Goal: Task Accomplishment & Management: Complete application form

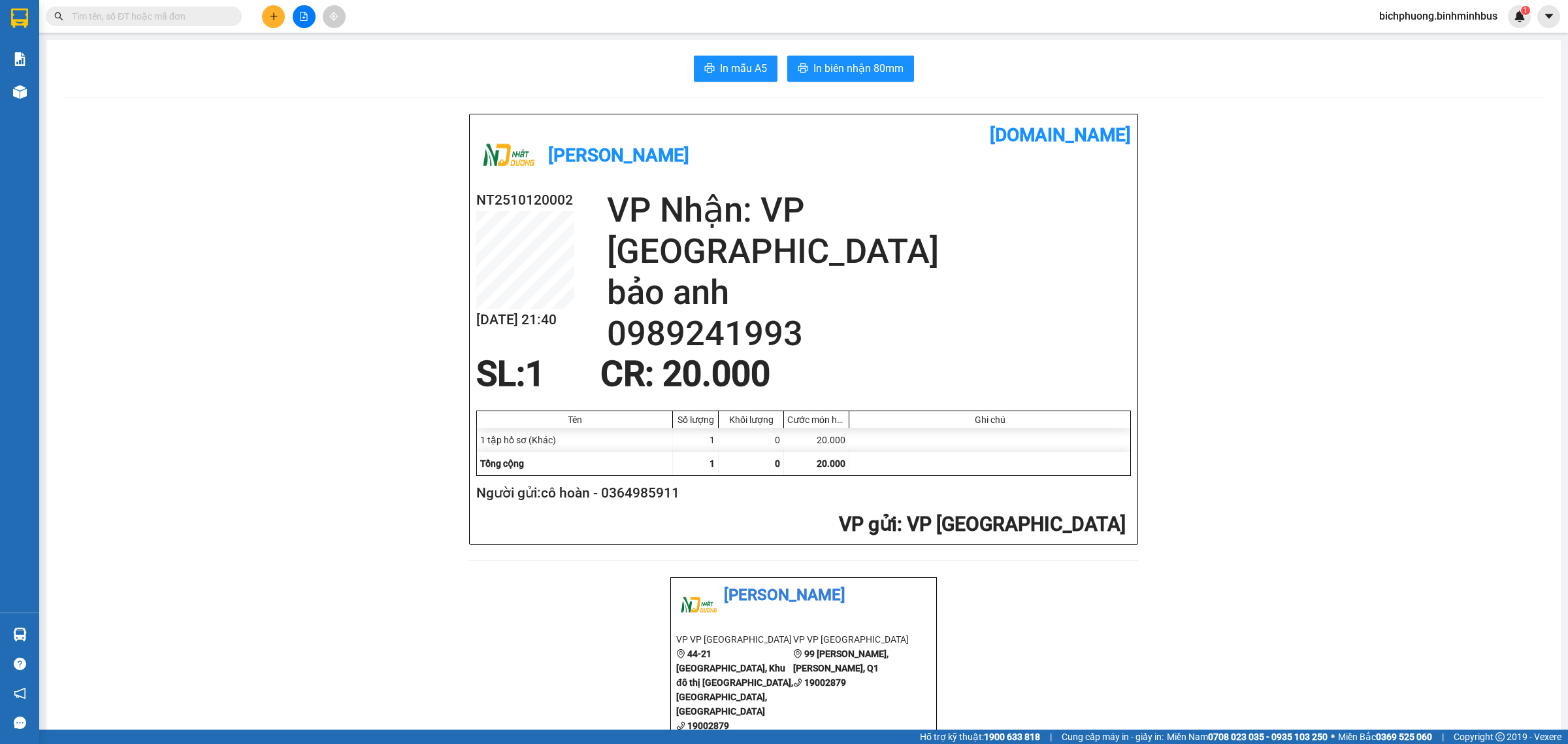
click at [271, 8] on button at bounding box center [273, 17] width 23 height 23
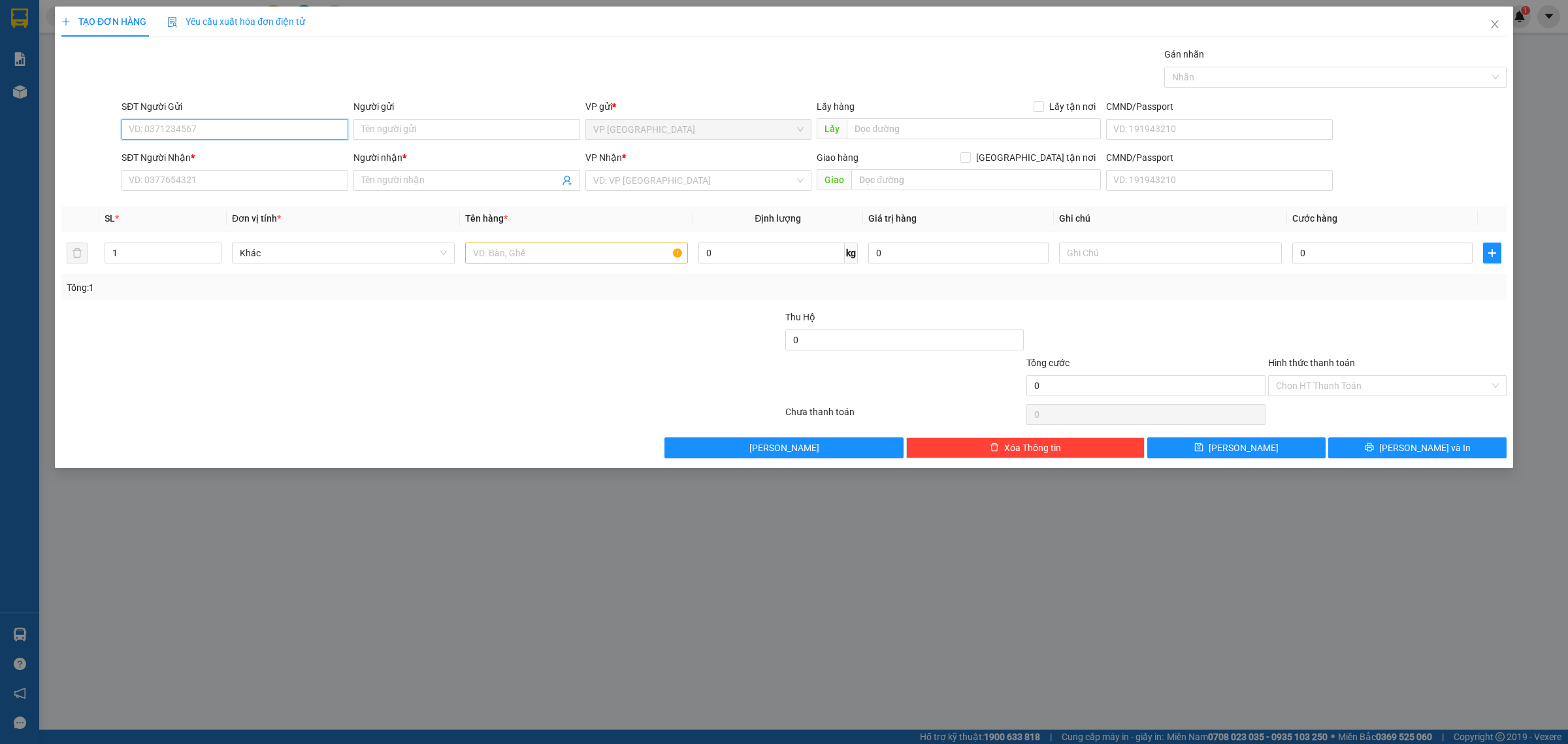
paste input "0774228263"
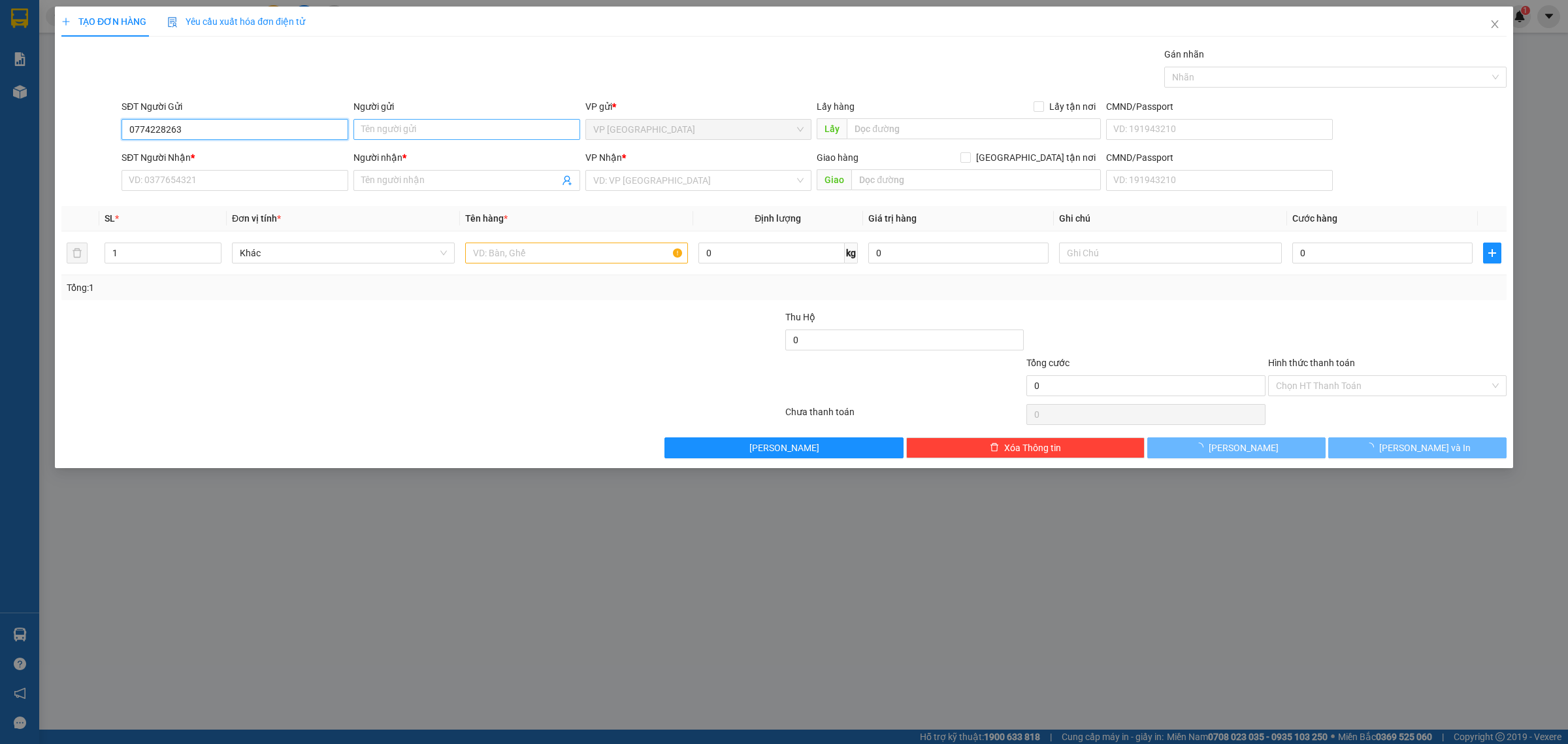
type input "0774228263"
click at [400, 126] on input "Người gửi" at bounding box center [466, 130] width 227 height 21
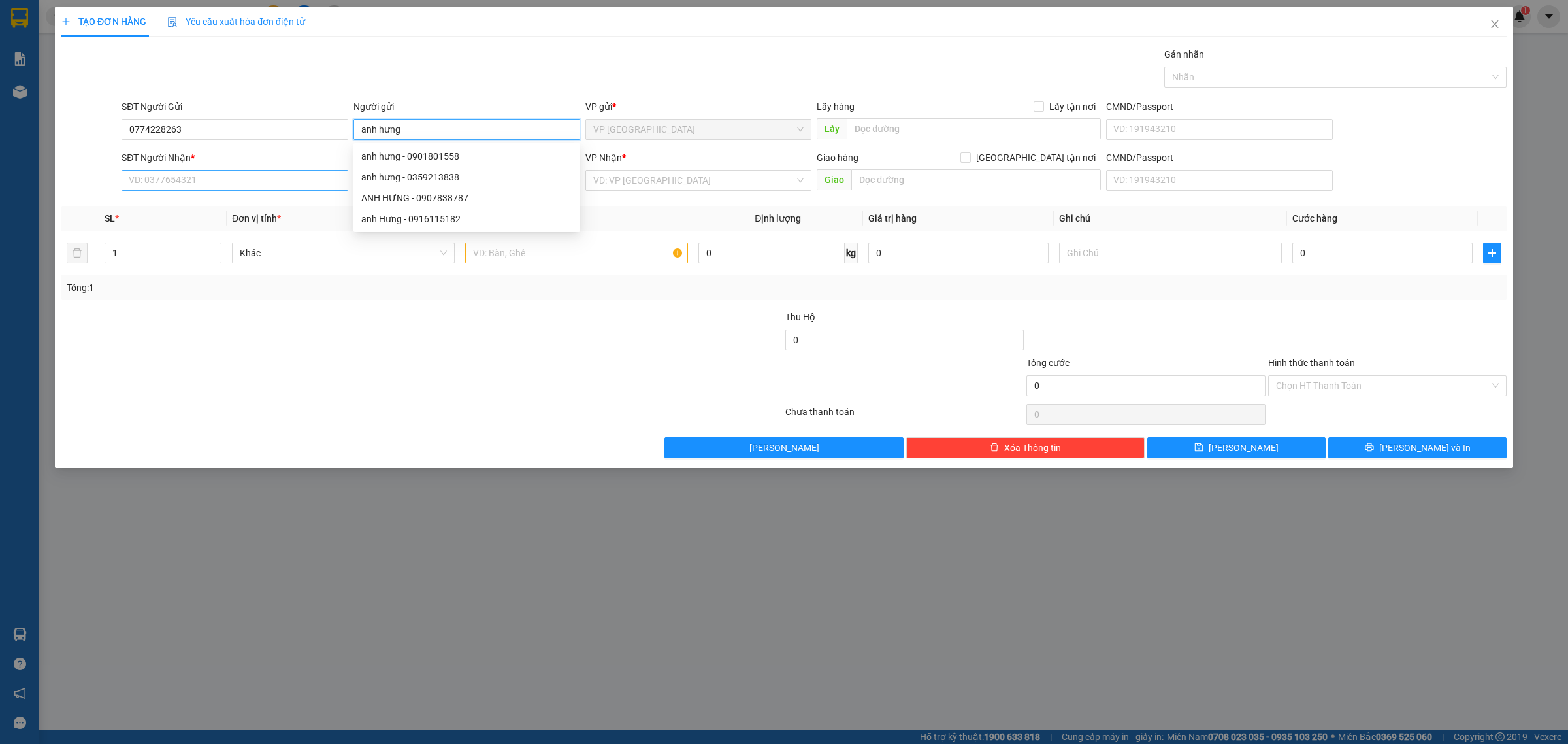
type input "anh hưng"
click at [250, 185] on input "SĐT Người Nhận *" at bounding box center [234, 180] width 227 height 21
paste input "0774228263"
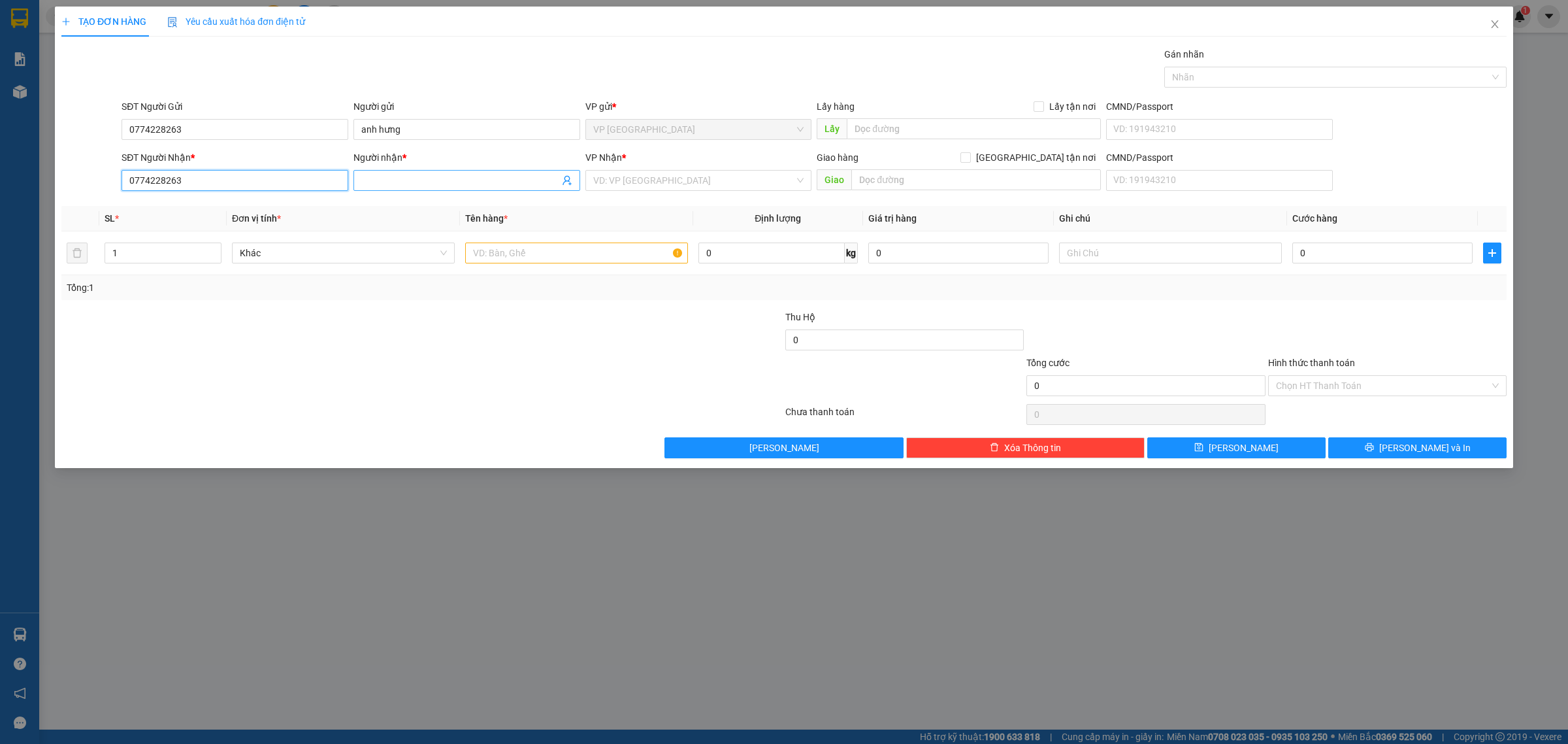
type input "0774228263"
click at [422, 175] on input "Người nhận *" at bounding box center [461, 181] width 198 height 15
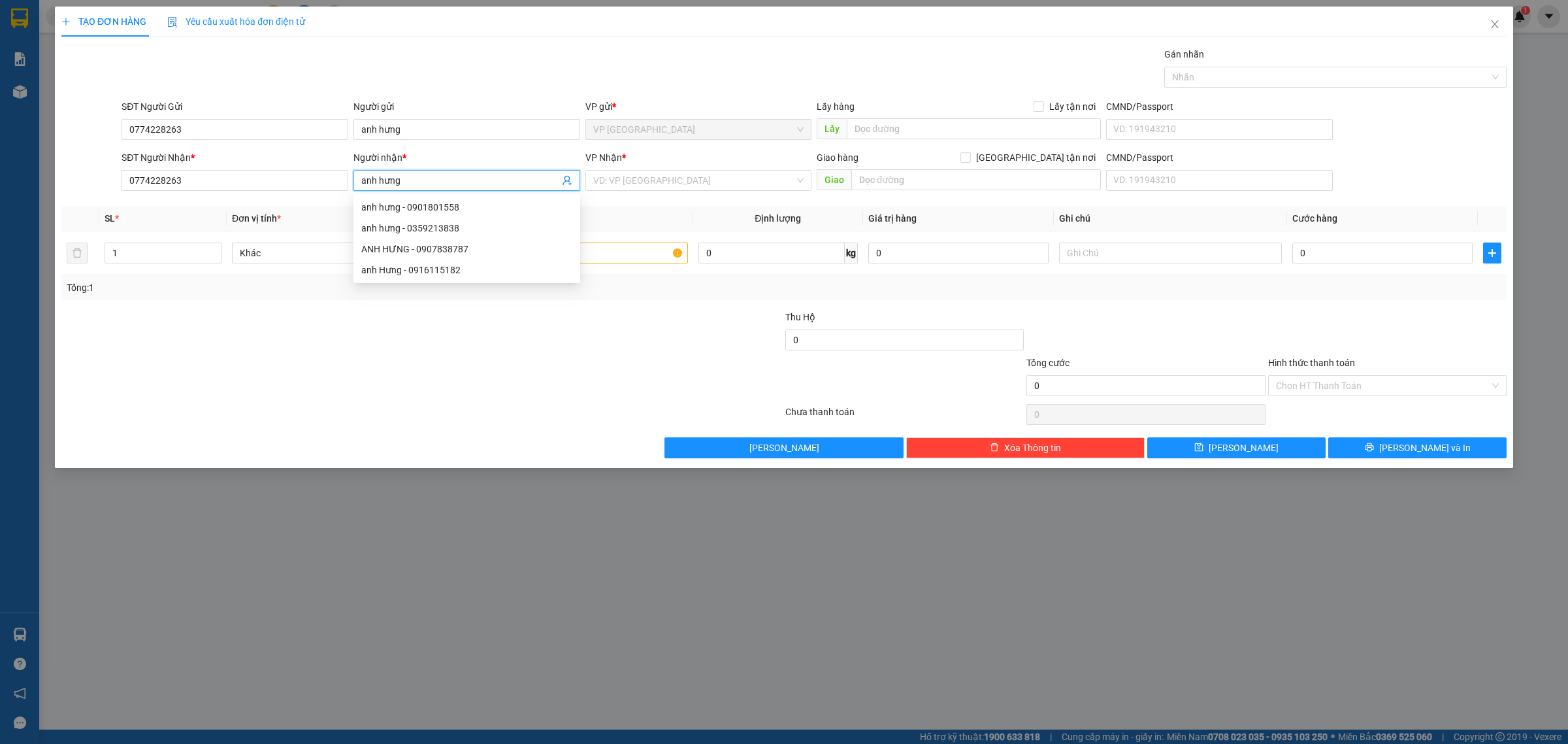
type input "anh hưng"
click at [501, 391] on div at bounding box center [301, 378] width 483 height 46
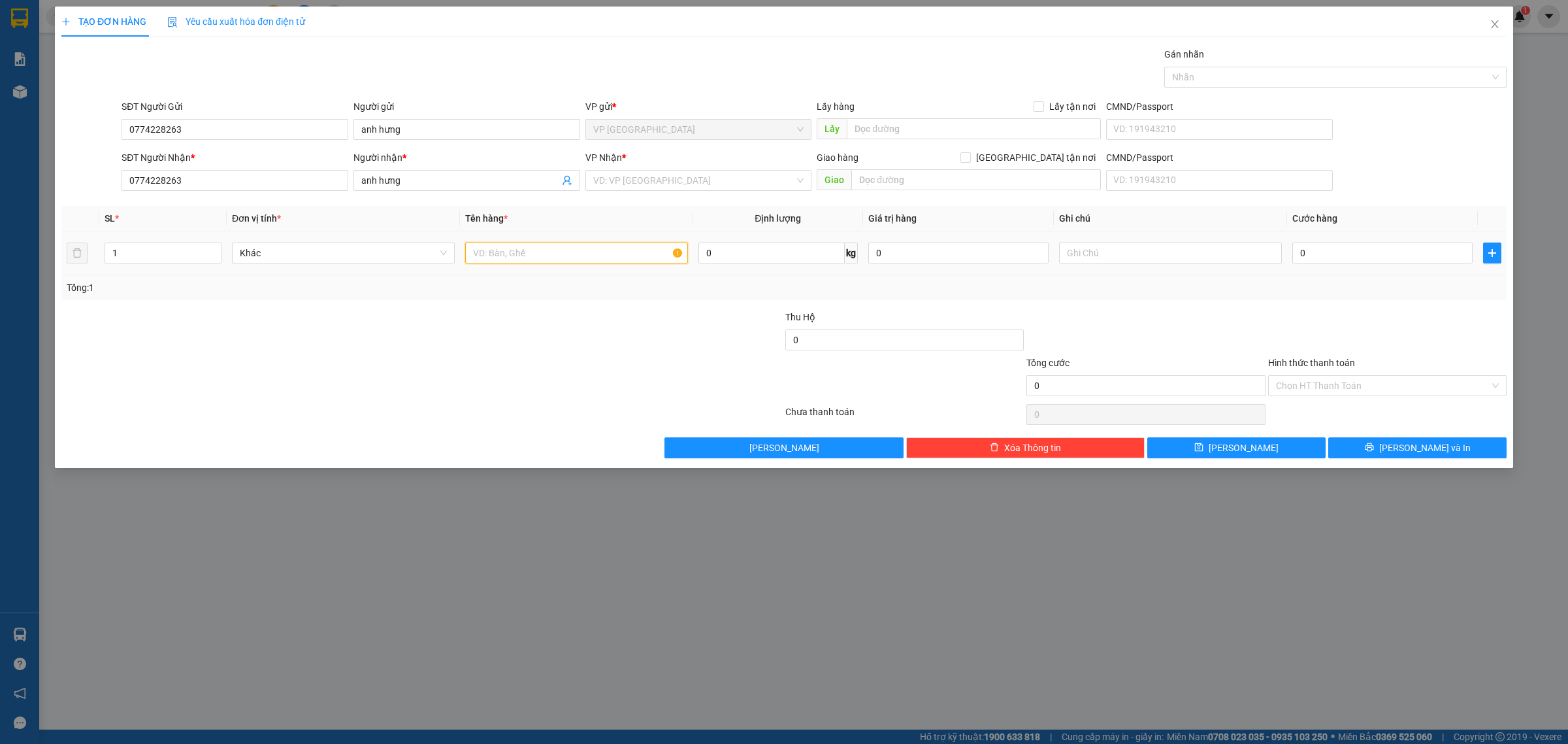
click at [536, 248] on input "text" at bounding box center [577, 253] width 223 height 21
type input "1 xe máy"
click at [1366, 260] on input "0" at bounding box center [1383, 253] width 180 height 21
type input "4"
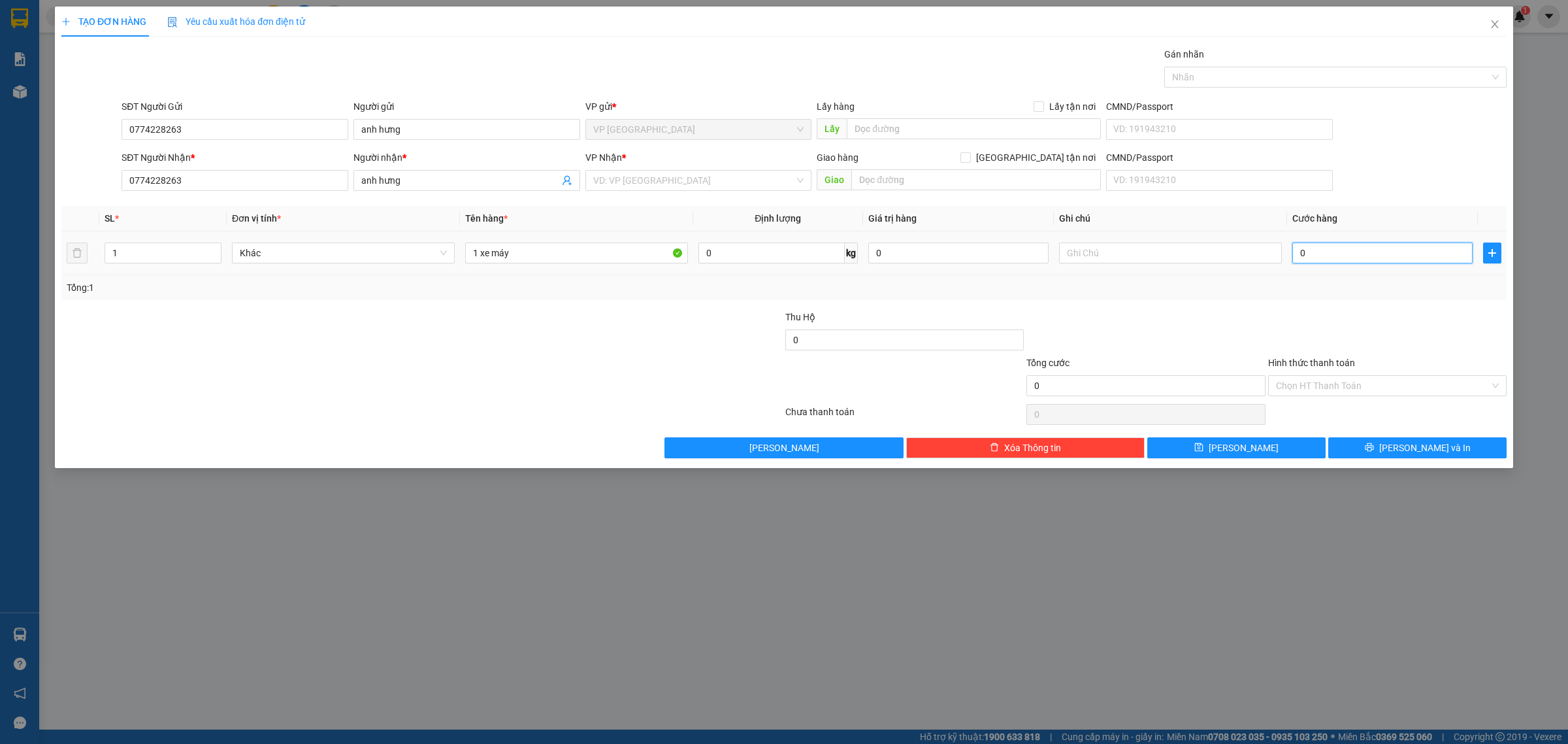
type input "4"
type input "45"
type input "450"
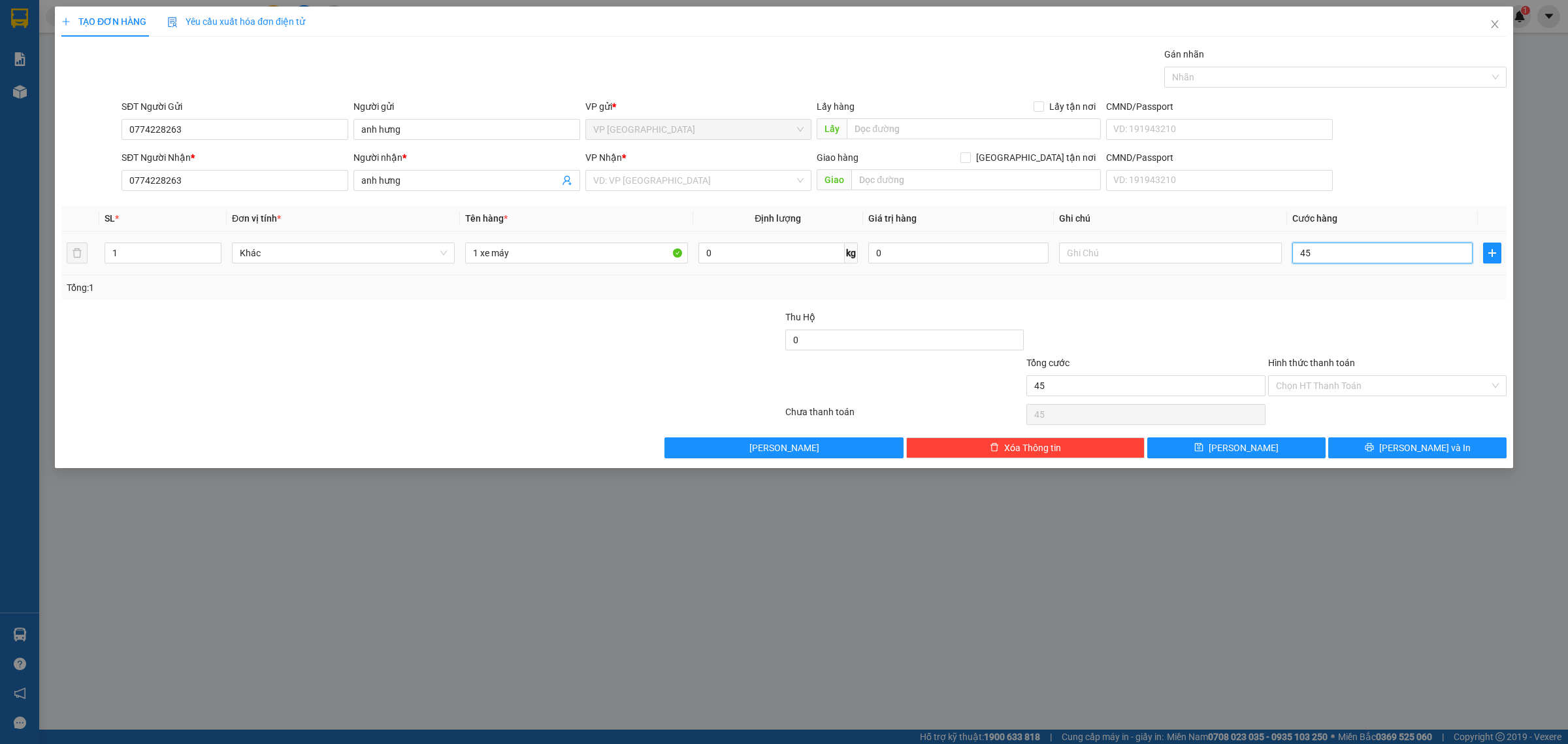
type input "450"
type input "4.500"
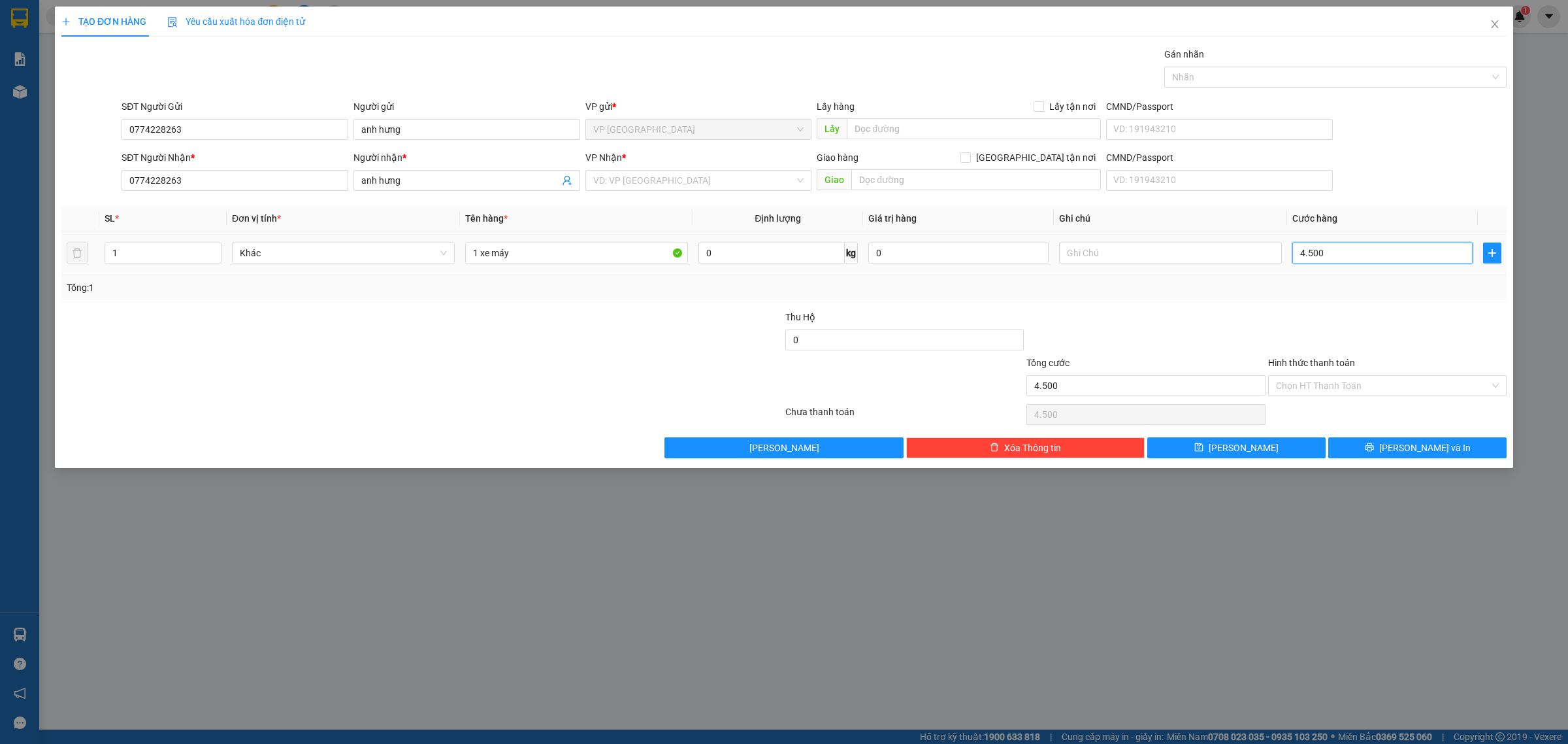
type input "45.000"
type input "450.000"
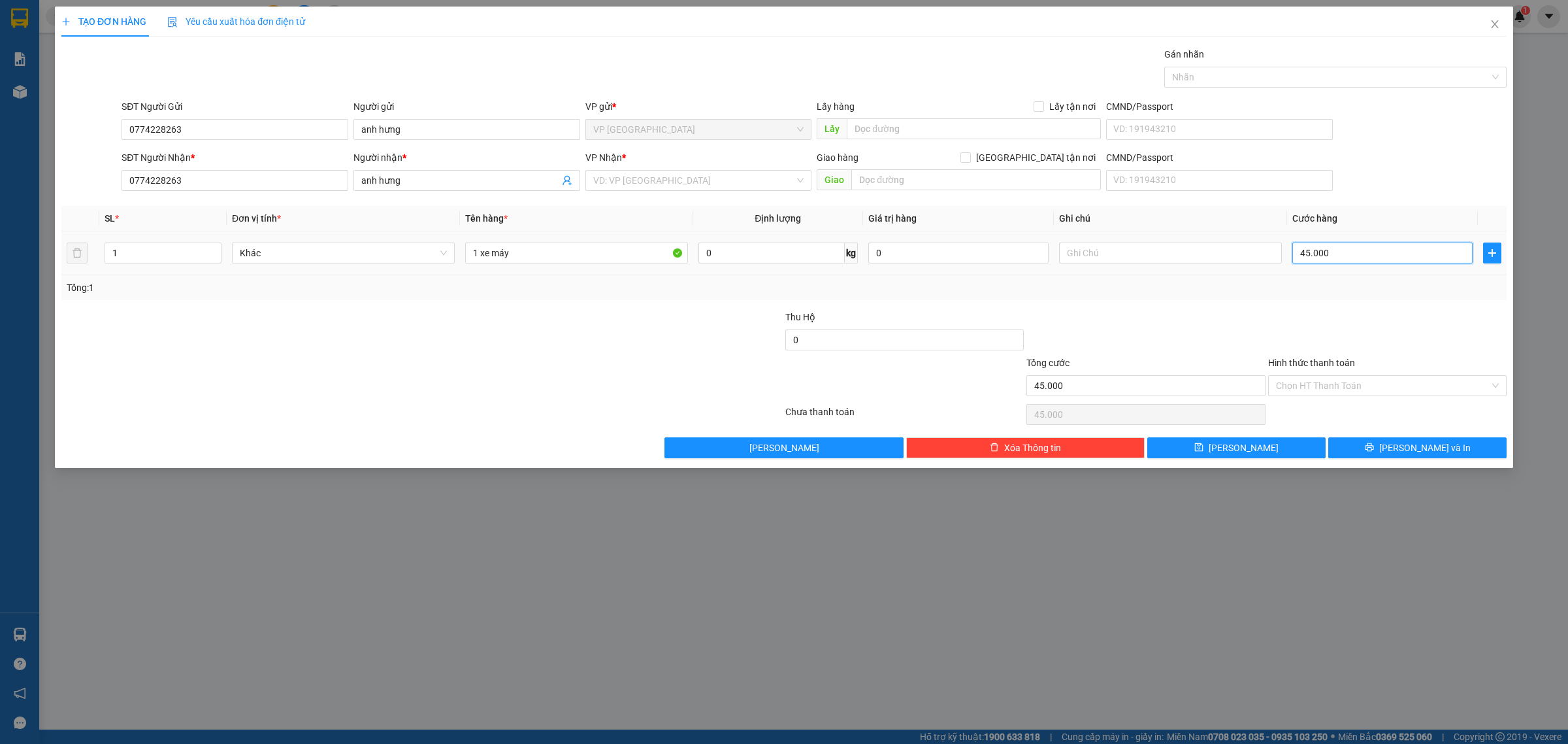
type input "450.000"
click at [736, 181] on input "search" at bounding box center [694, 180] width 202 height 19
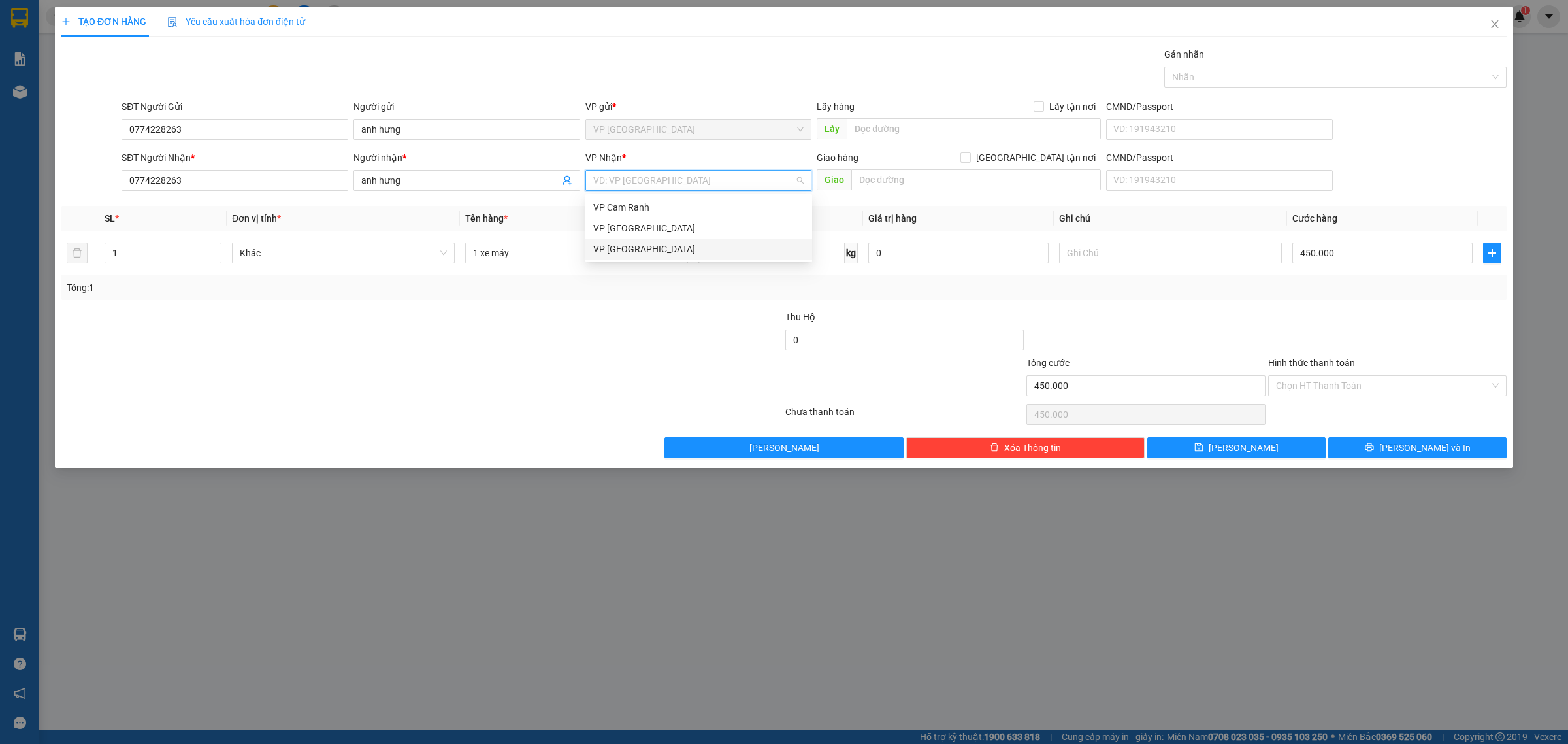
click at [737, 247] on div "VP Sài Gòn" at bounding box center [699, 249] width 211 height 15
click at [1145, 315] on div at bounding box center [1146, 333] width 241 height 46
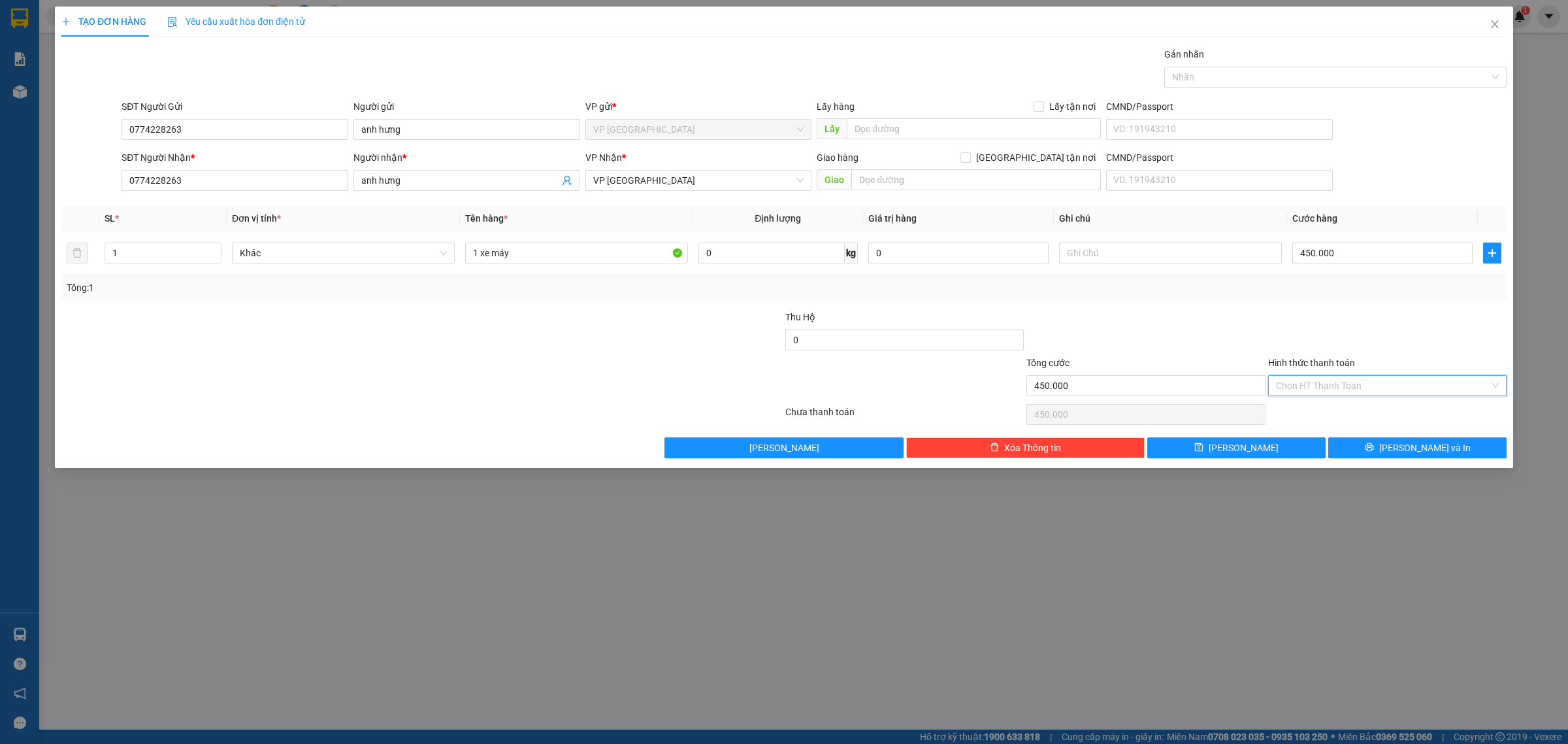
click at [1346, 384] on input "Hình thức thanh toán" at bounding box center [1383, 385] width 214 height 19
click at [1351, 409] on div "Tại văn phòng" at bounding box center [1387, 413] width 223 height 15
type input "0"
click at [1389, 440] on button "Lưu và In" at bounding box center [1417, 447] width 178 height 21
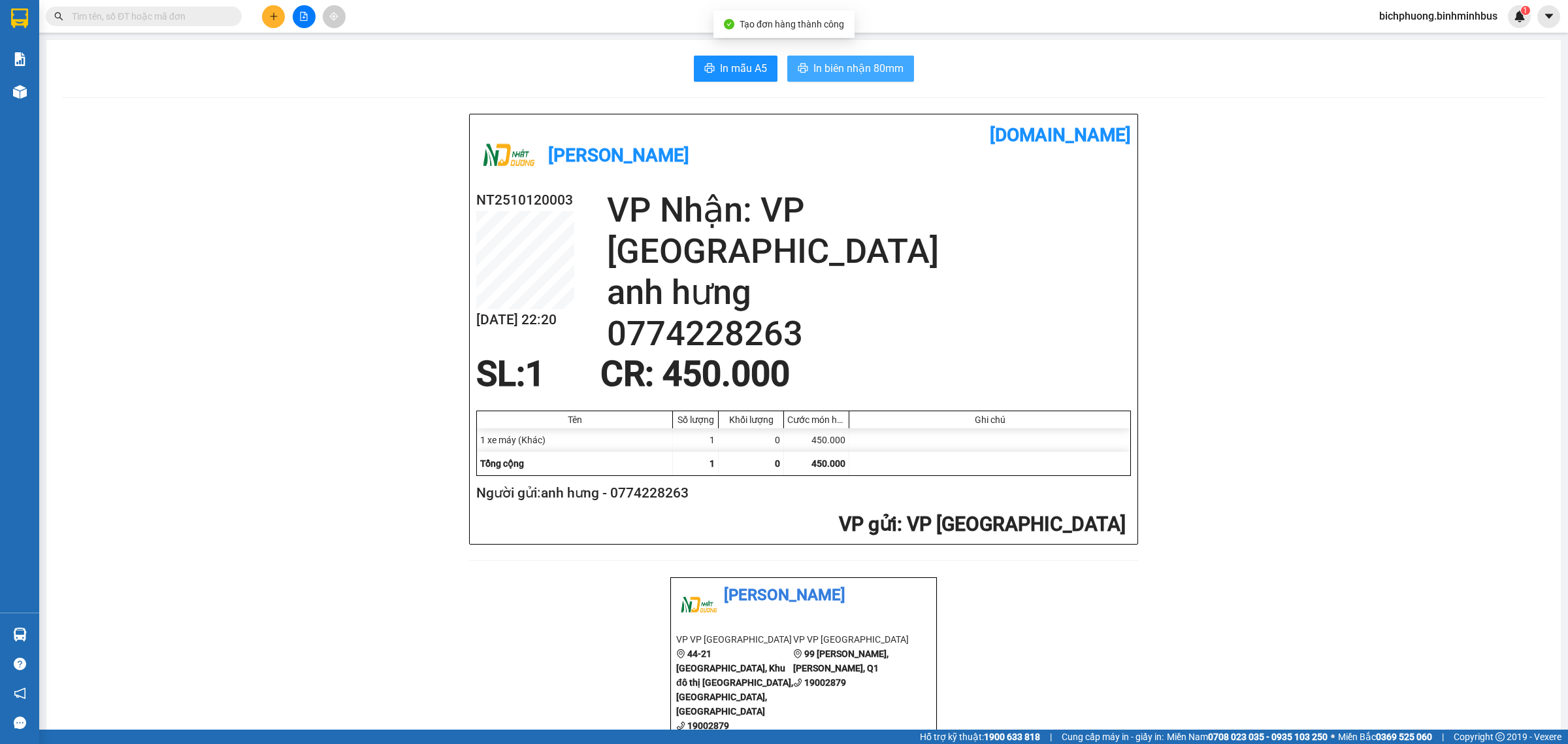
click at [814, 62] on span "In biên nhận 80mm" at bounding box center [858, 68] width 90 height 17
click at [373, 569] on div "Nhật Dương - Bình Minh Bus vexere.com NT2510120003 12/10 22:20 VP Nhận: VP Sài …" at bounding box center [803, 737] width 1483 height 1246
click at [1421, 18] on span "bichphuong.binhminhbus" at bounding box center [1439, 17] width 140 height 17
click at [1424, 41] on span "Đăng xuất" at bounding box center [1442, 40] width 115 height 15
